Goal: Check status: Check status

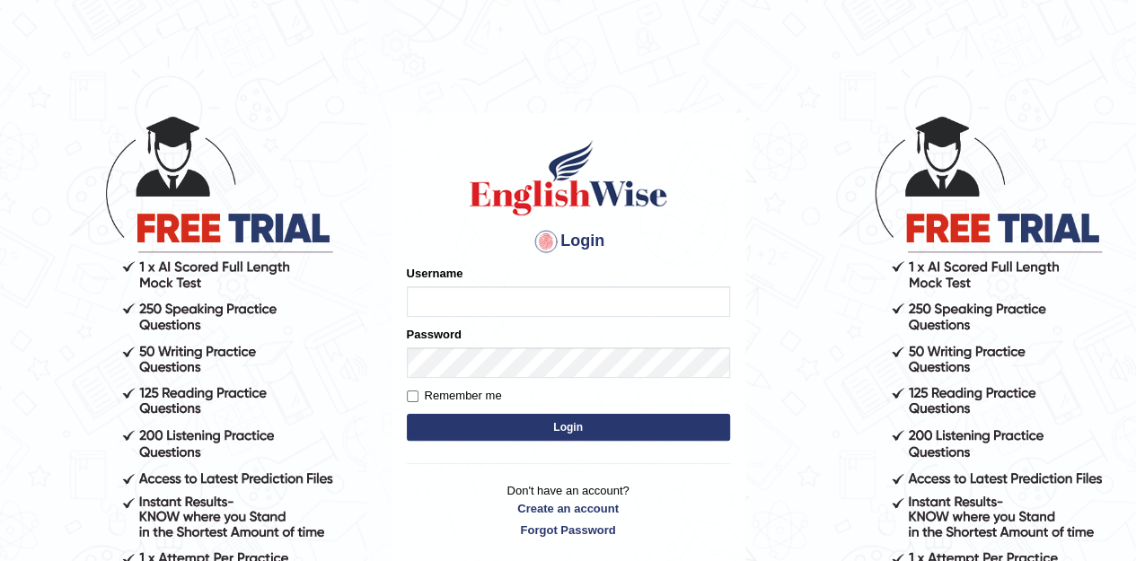
type input "Kiran1228"
click at [538, 429] on button "Login" at bounding box center [568, 427] width 323 height 27
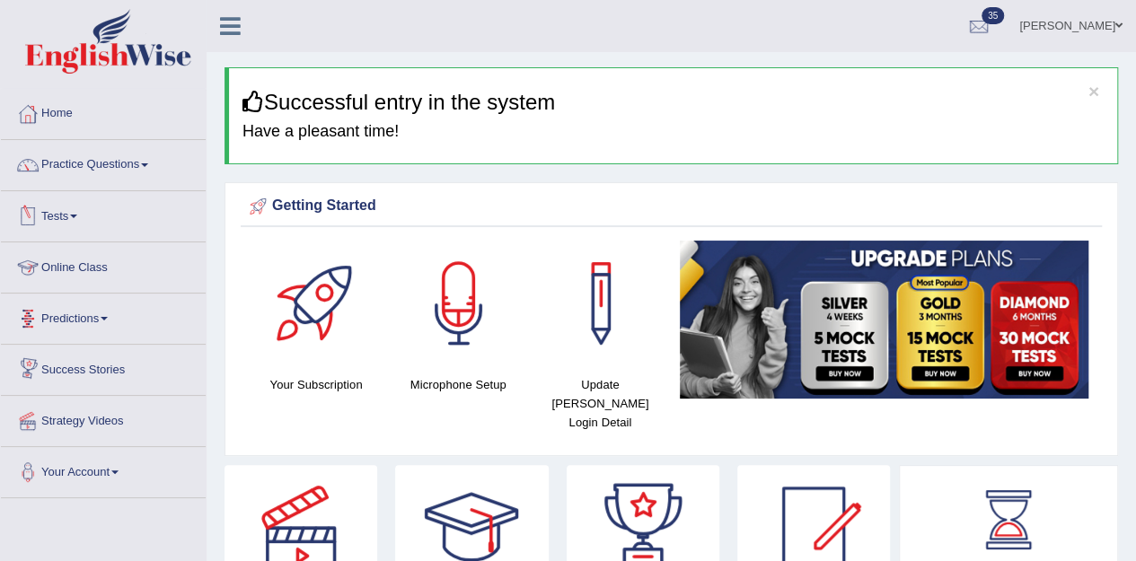
click at [75, 219] on link "Tests" at bounding box center [103, 213] width 205 height 45
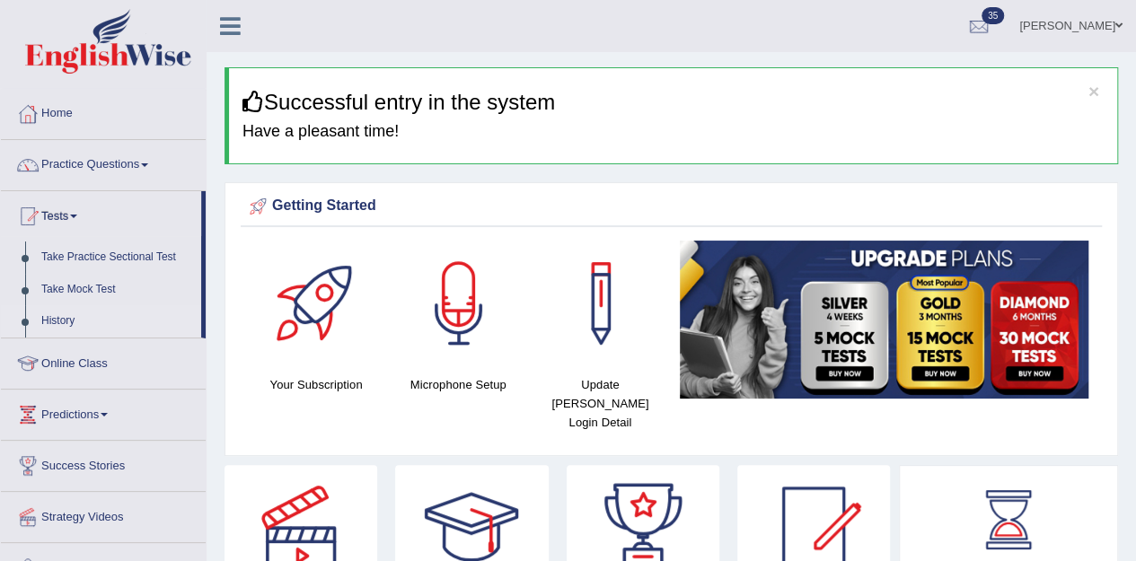
click at [65, 323] on link "History" at bounding box center [117, 321] width 168 height 32
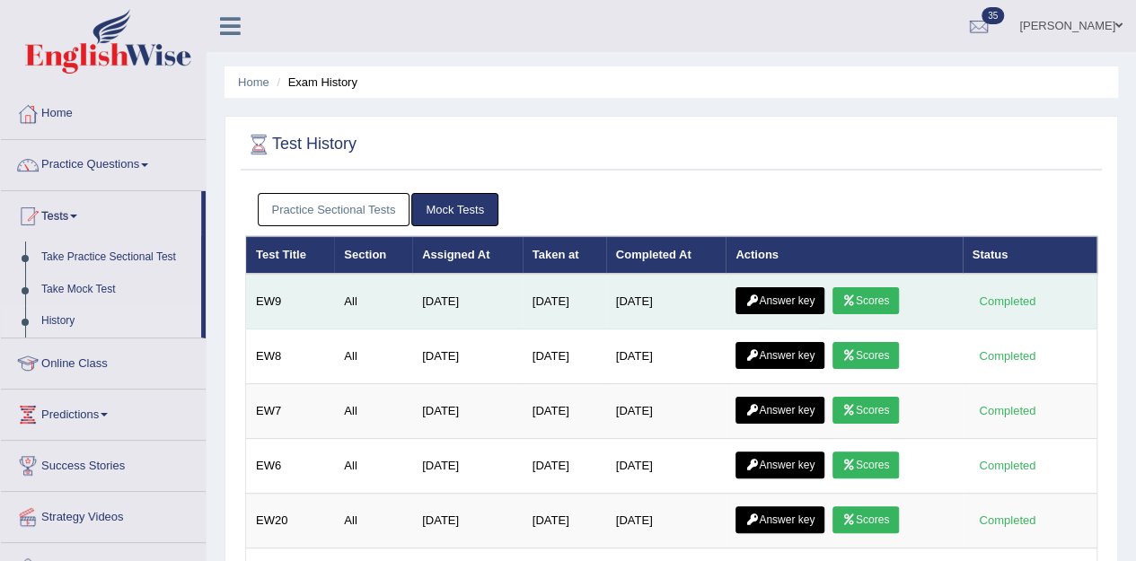
click at [789, 305] on link "Answer key" at bounding box center [780, 300] width 89 height 27
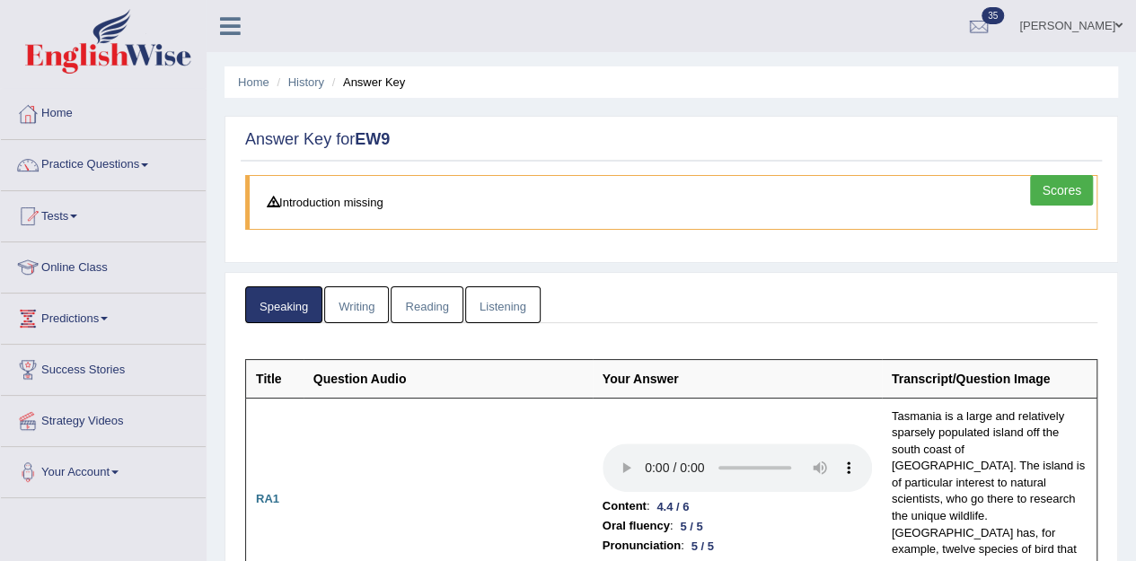
click at [1073, 182] on link "Scores" at bounding box center [1061, 190] width 63 height 31
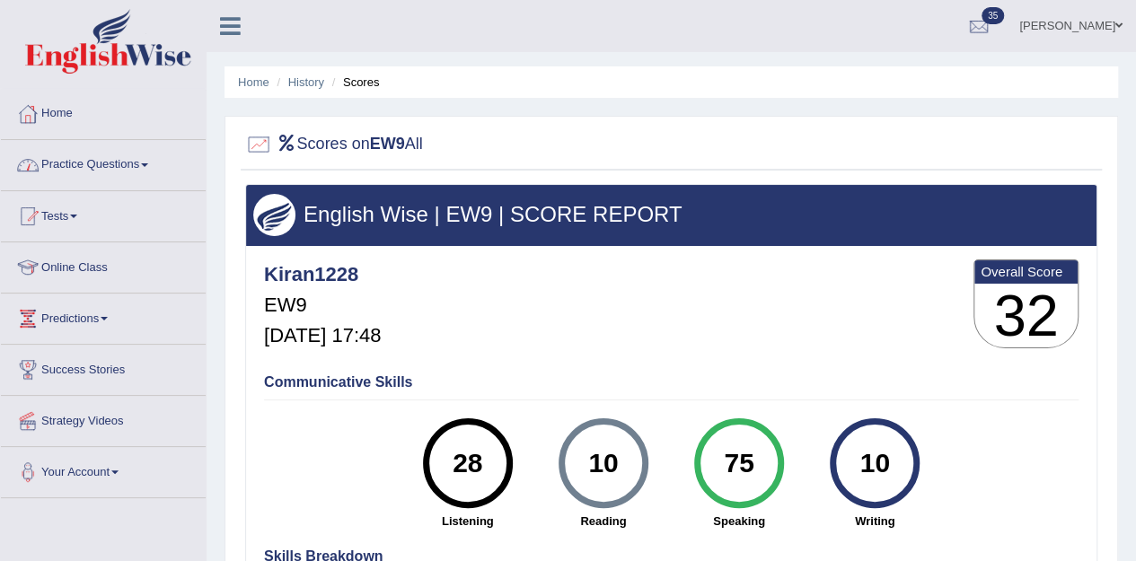
click at [99, 164] on link "Practice Questions" at bounding box center [103, 162] width 205 height 45
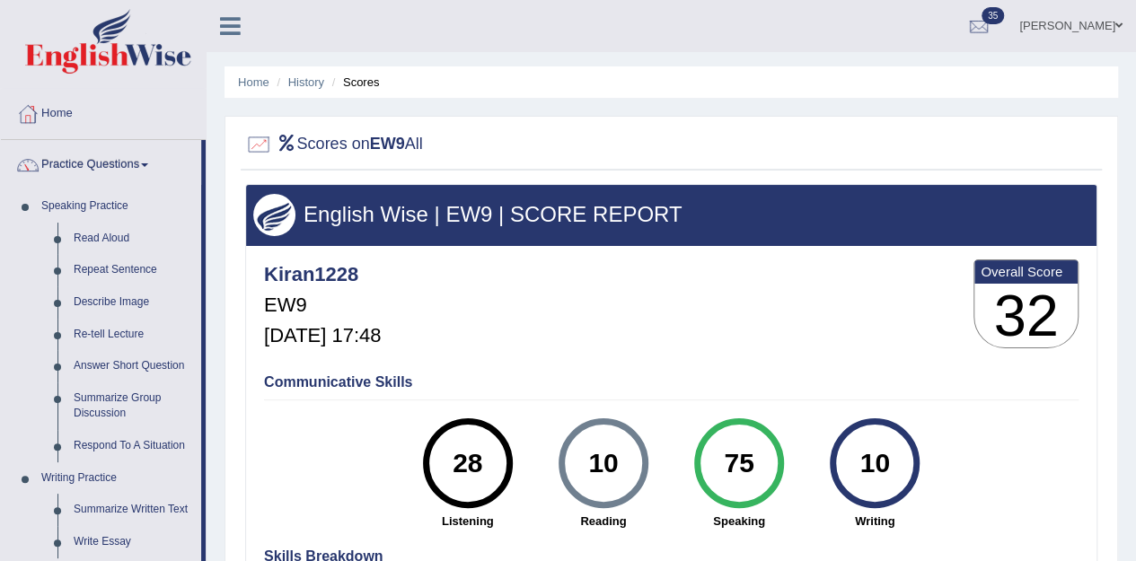
click at [99, 163] on link "Practice Questions" at bounding box center [101, 162] width 200 height 45
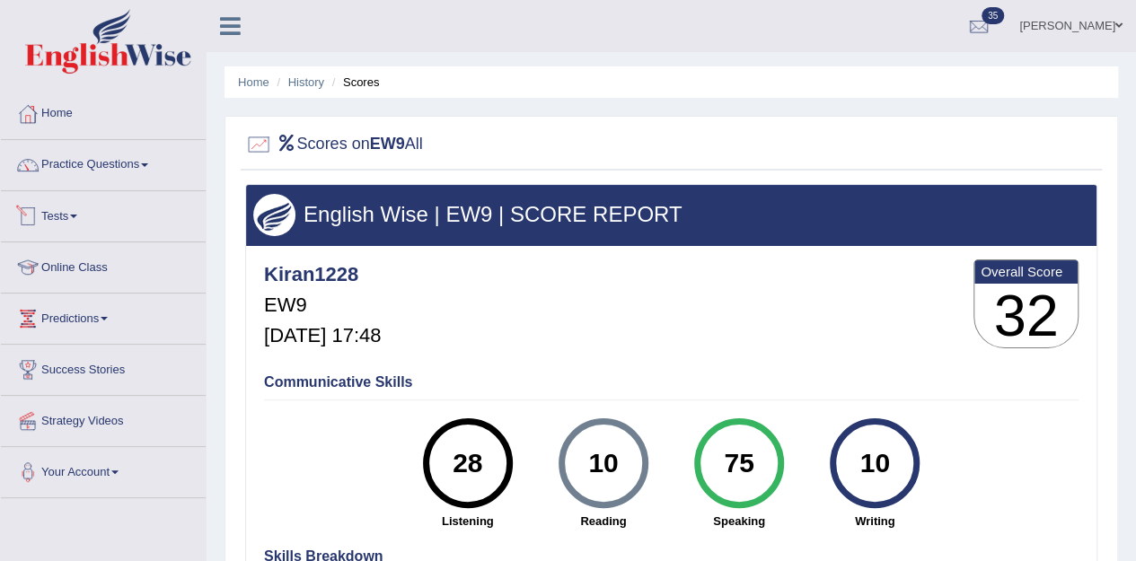
click at [79, 222] on link "Tests" at bounding box center [103, 213] width 205 height 45
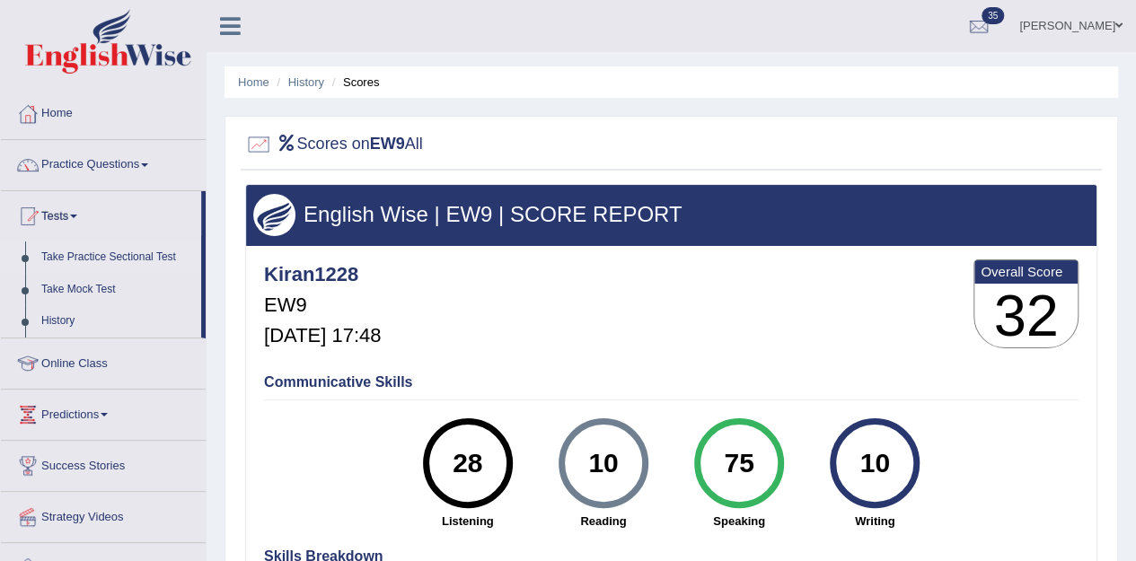
click at [92, 254] on link "Take Practice Sectional Test" at bounding box center [117, 258] width 168 height 32
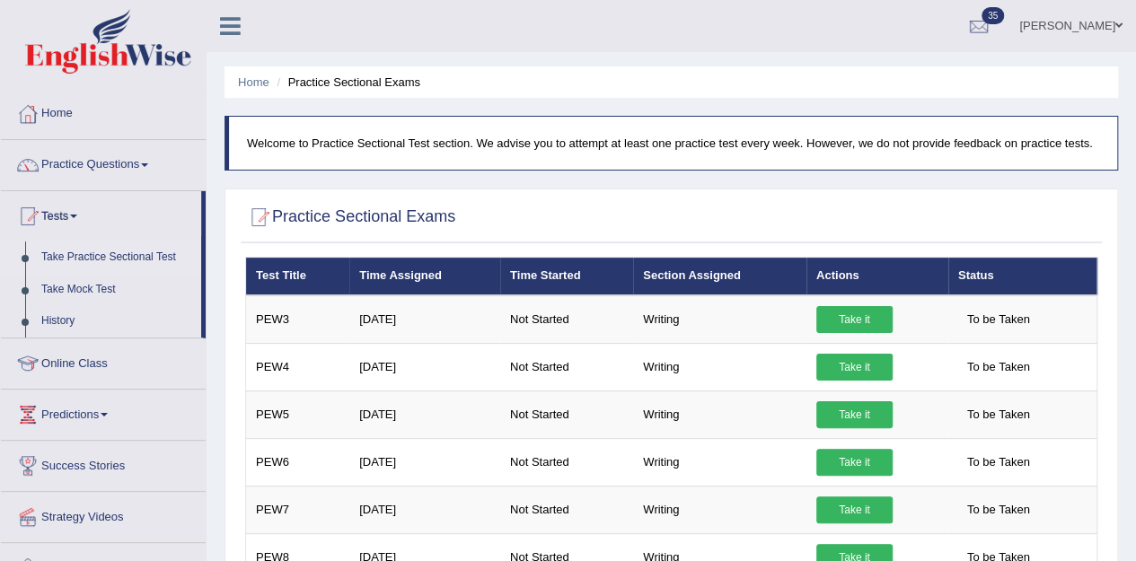
click at [1136, 213] on html "Toggle navigation Home Practice Questions Speaking Practice Read Aloud Repeat S…" at bounding box center [568, 280] width 1136 height 561
click at [110, 164] on link "Practice Questions" at bounding box center [103, 162] width 205 height 45
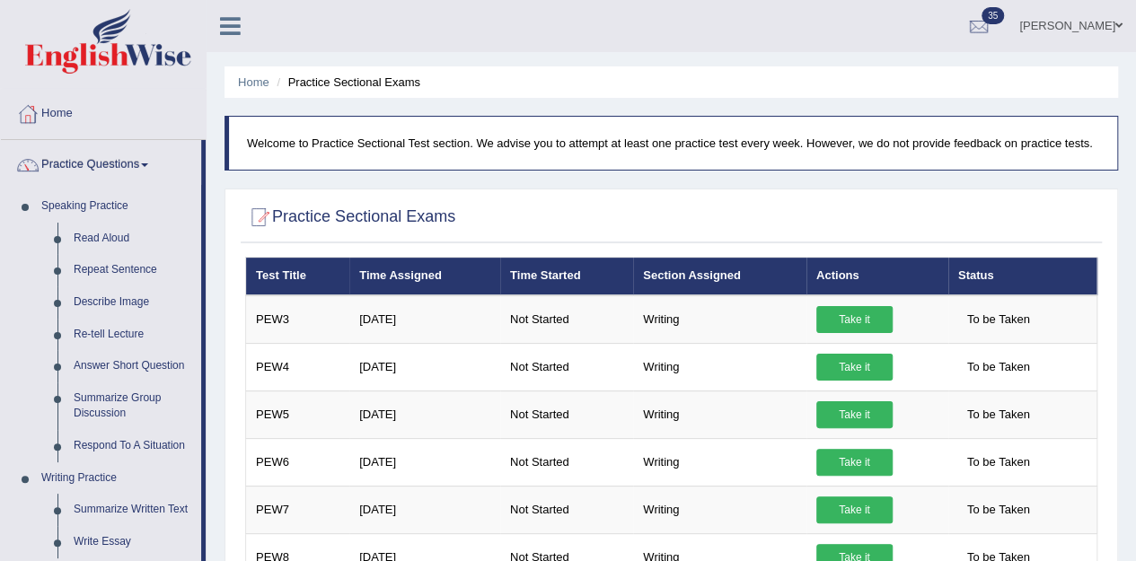
click at [1133, 486] on div "Home Practice Sectional Exams Welcome to Practice Sectional Test section. We ad…" at bounding box center [672, 449] width 930 height 898
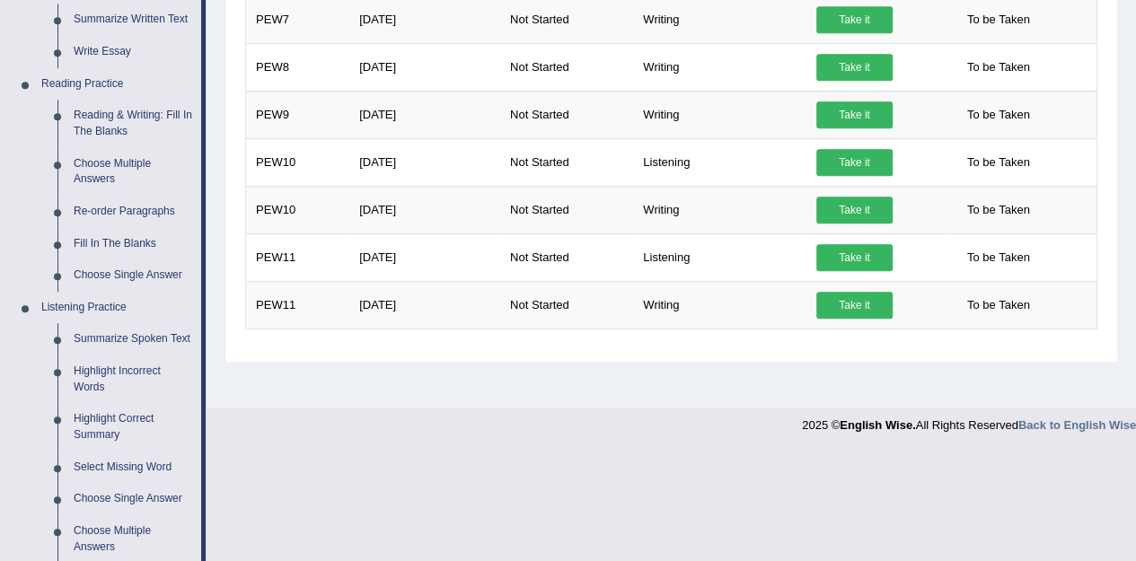
scroll to position [894, 0]
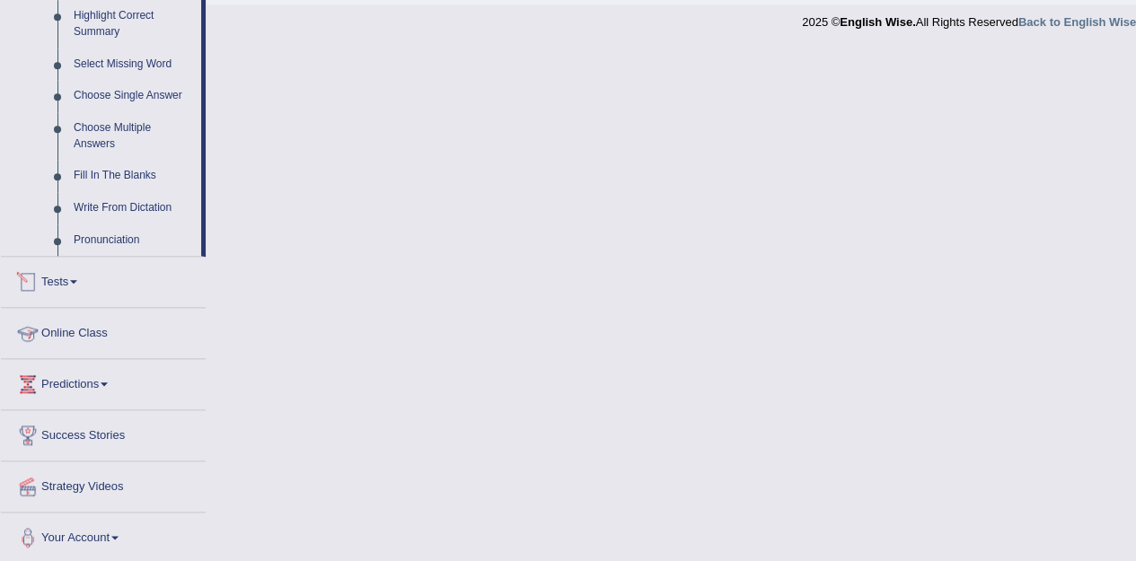
click at [75, 274] on link "Tests" at bounding box center [103, 279] width 205 height 45
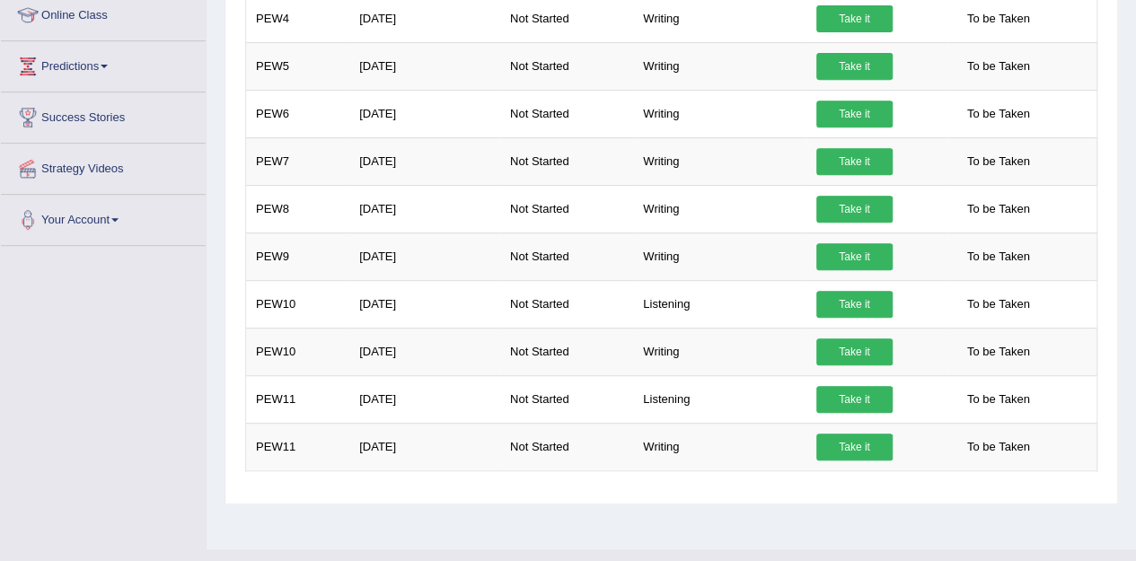
scroll to position [0, 0]
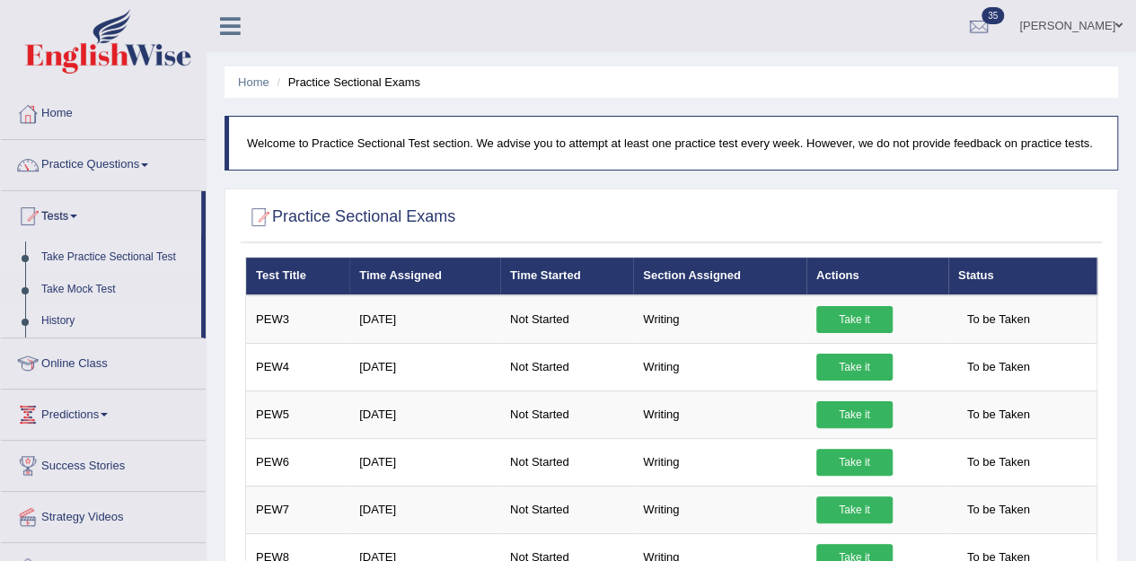
click at [55, 321] on link "History" at bounding box center [117, 321] width 168 height 32
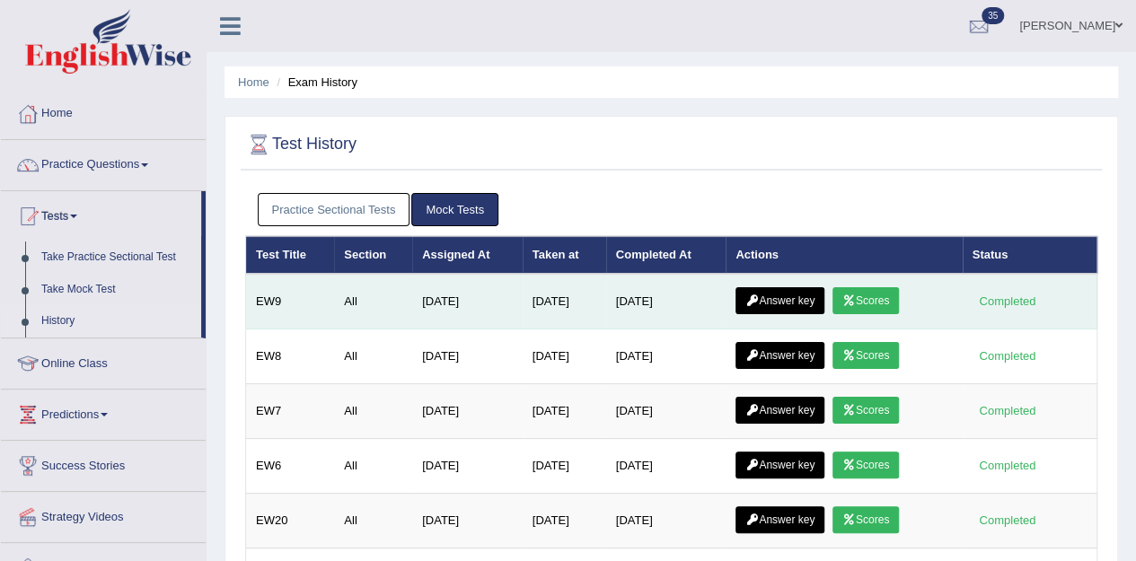
click at [776, 301] on link "Answer key" at bounding box center [780, 300] width 89 height 27
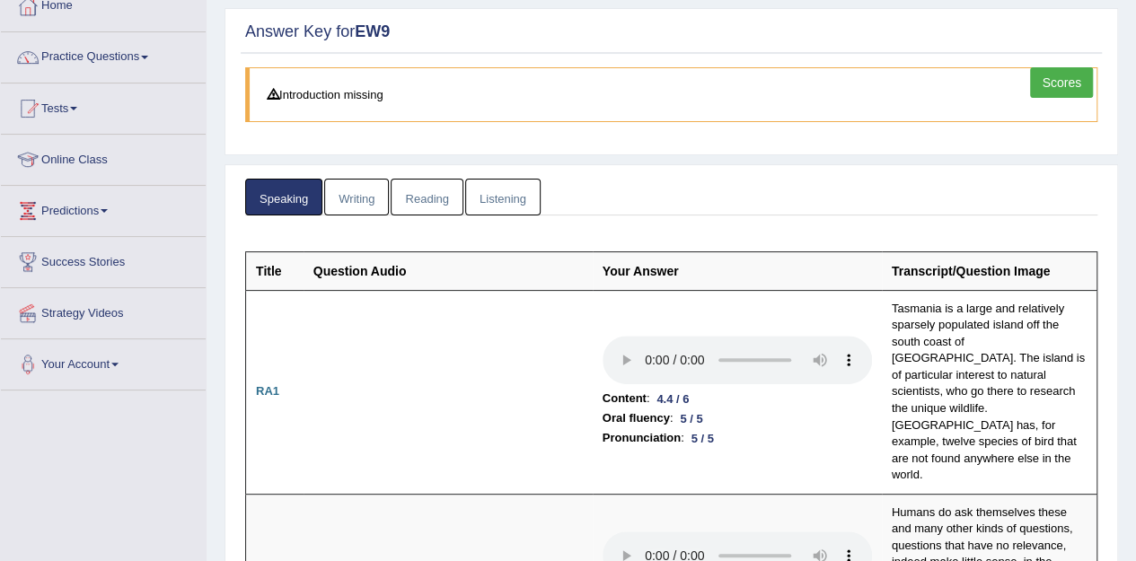
scroll to position [95, 0]
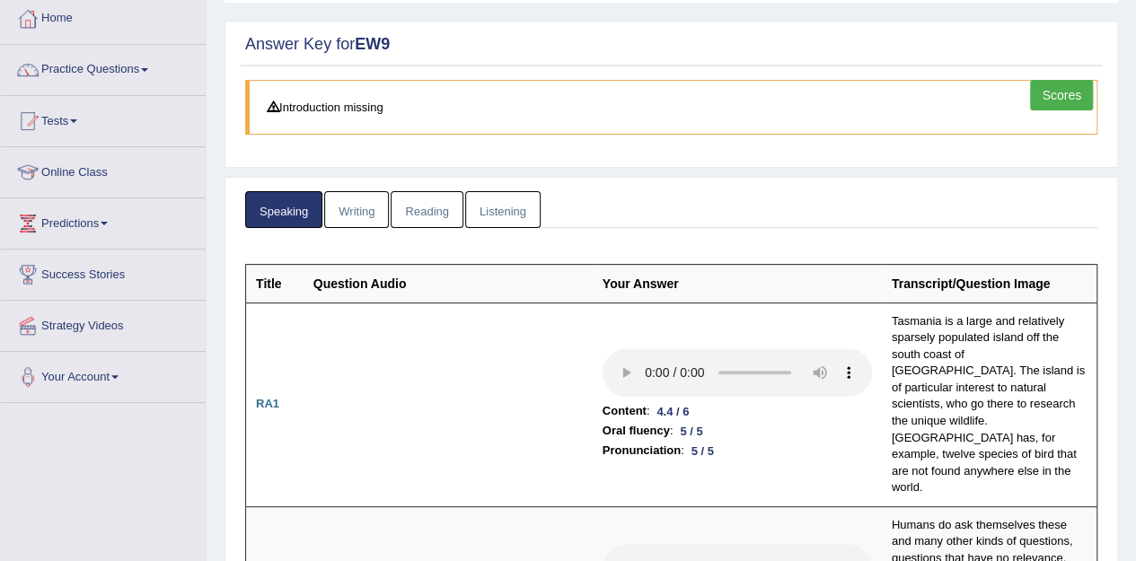
click at [872, 24] on div "Answer Key for EW9 Scores Introduction missing" at bounding box center [672, 94] width 894 height 147
click at [1059, 93] on link "Scores" at bounding box center [1061, 95] width 63 height 31
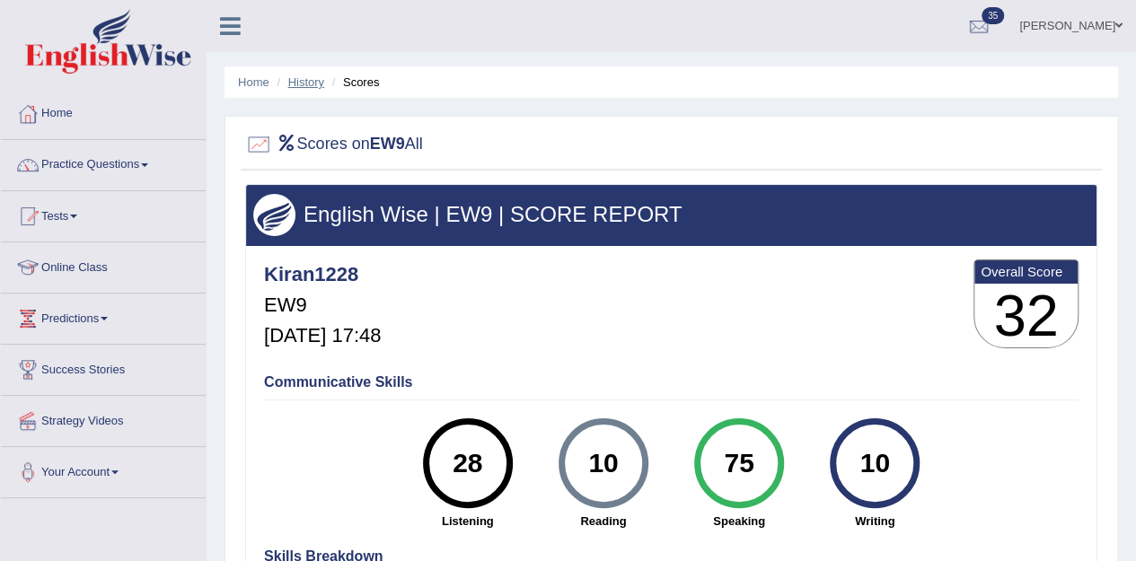
click at [305, 82] on link "History" at bounding box center [306, 81] width 36 height 13
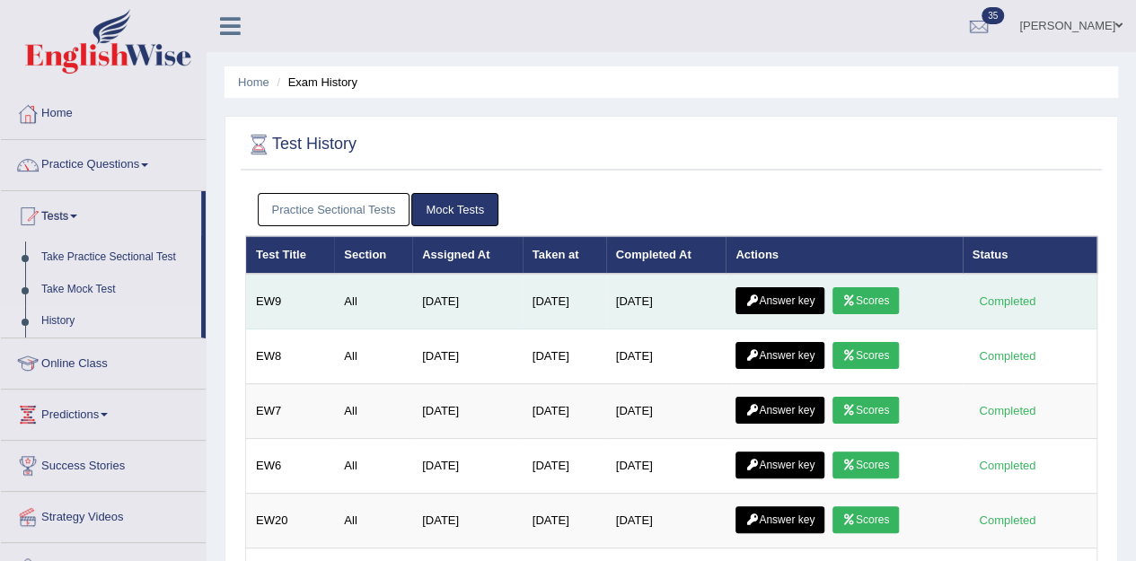
click at [784, 304] on link "Answer key" at bounding box center [780, 300] width 89 height 27
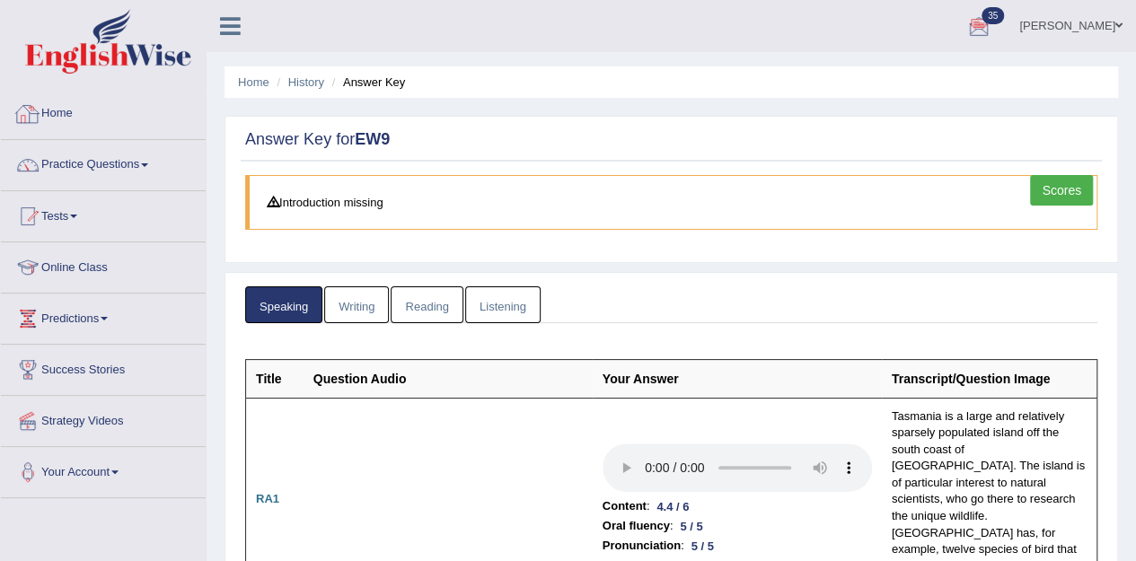
click at [58, 111] on link "Home" at bounding box center [103, 111] width 205 height 45
